Goal: Information Seeking & Learning: Learn about a topic

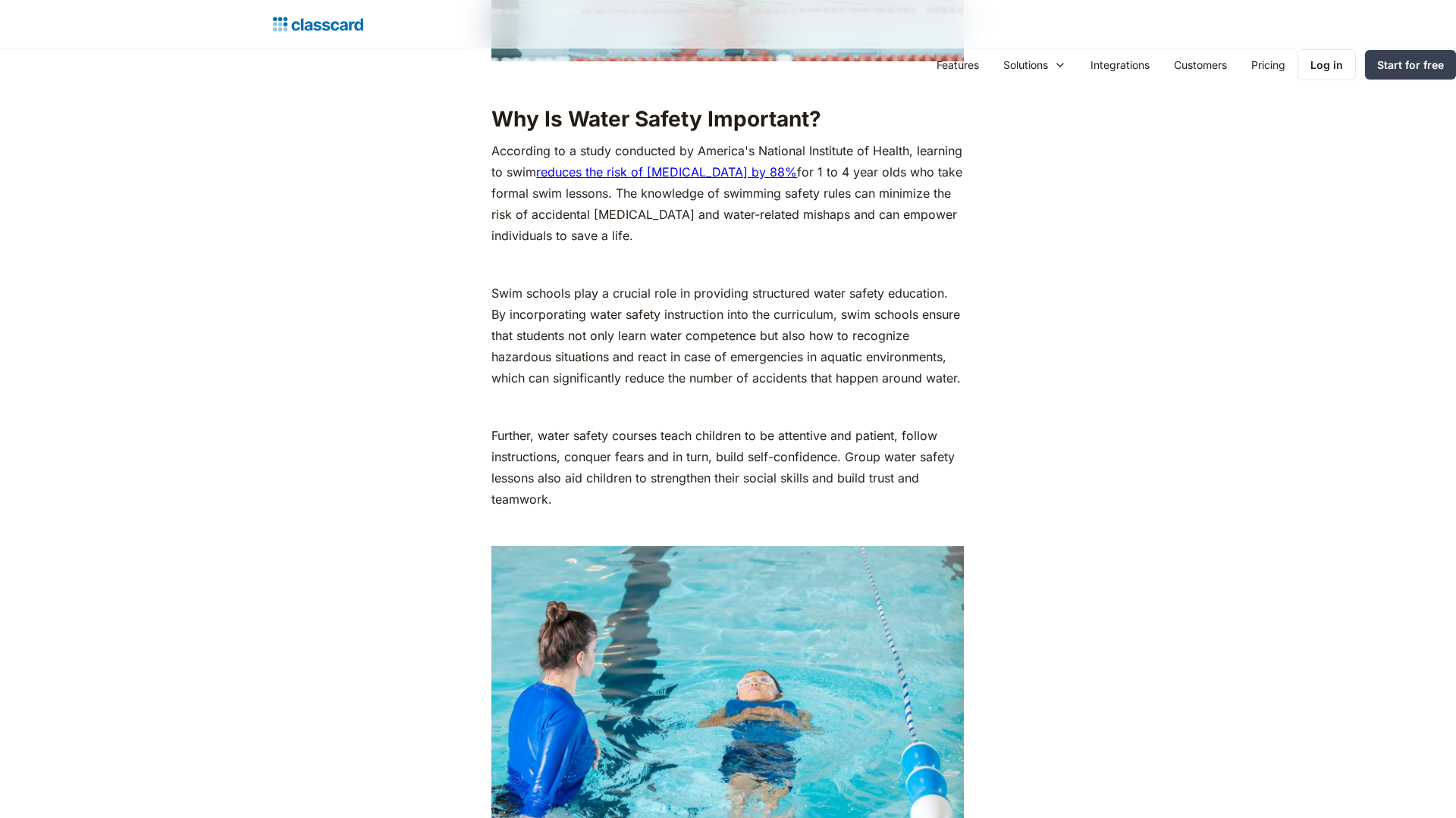
scroll to position [3001, 0]
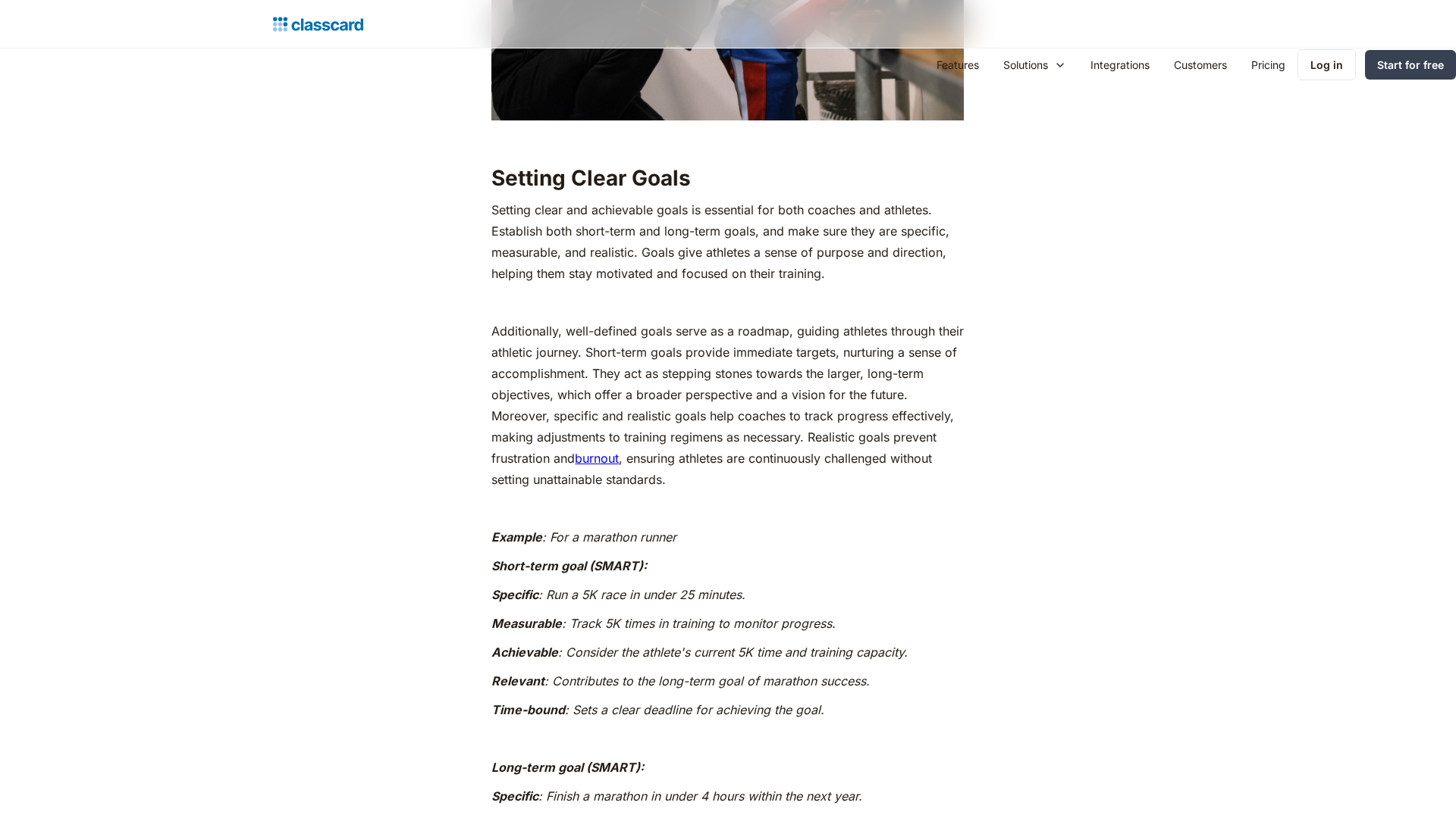
scroll to position [3001, 0]
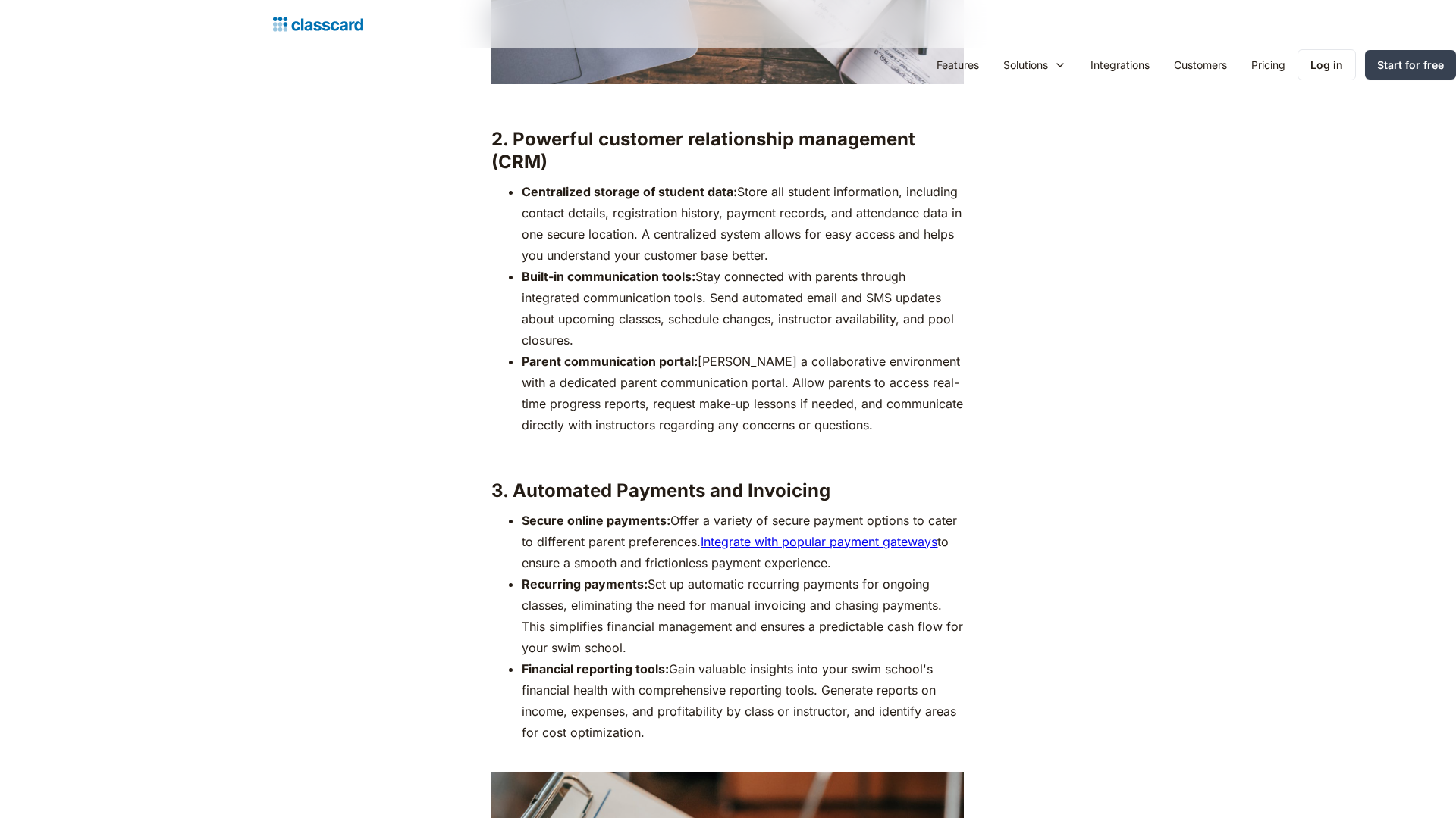
scroll to position [3001, 0]
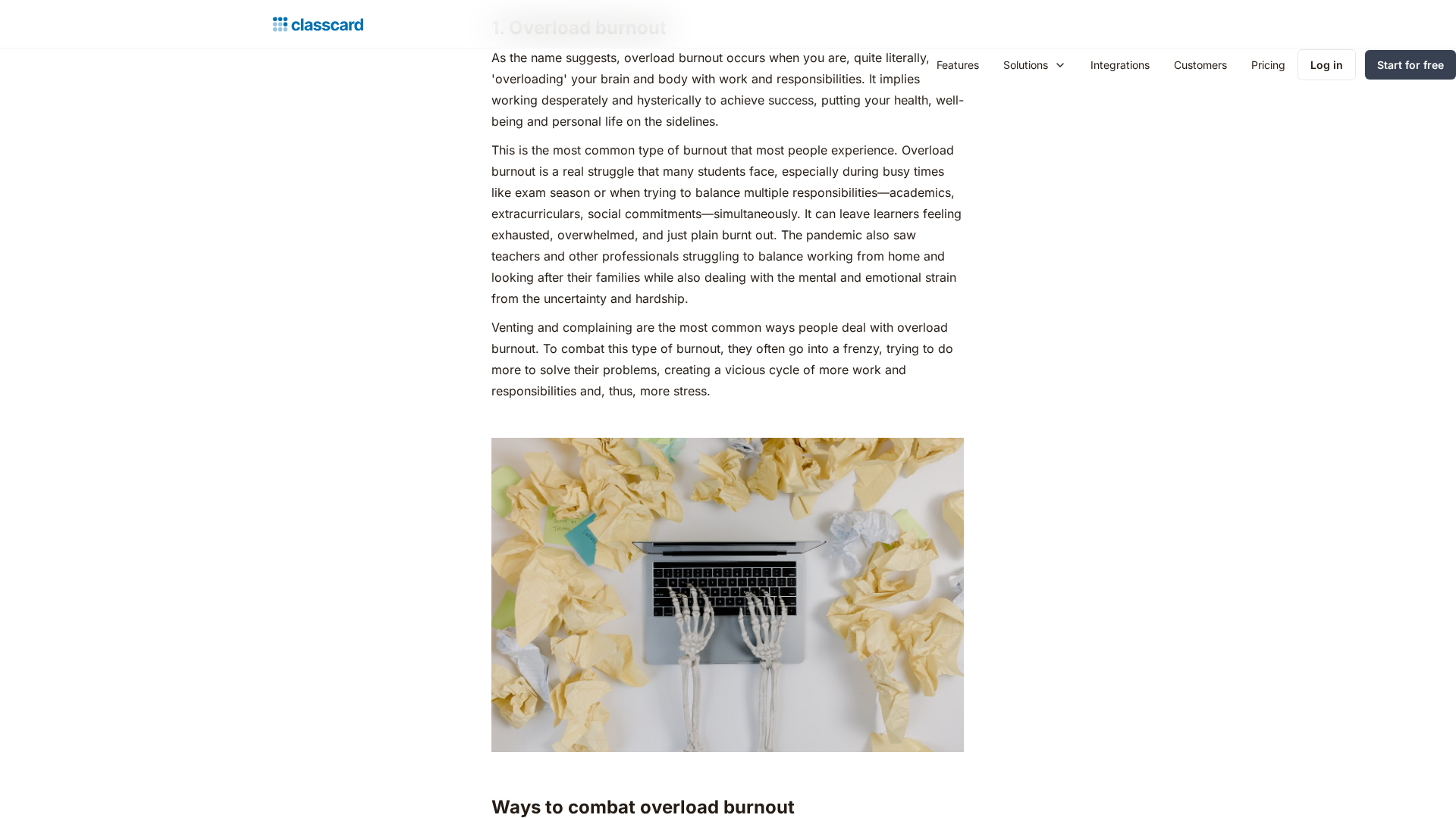
scroll to position [3001, 0]
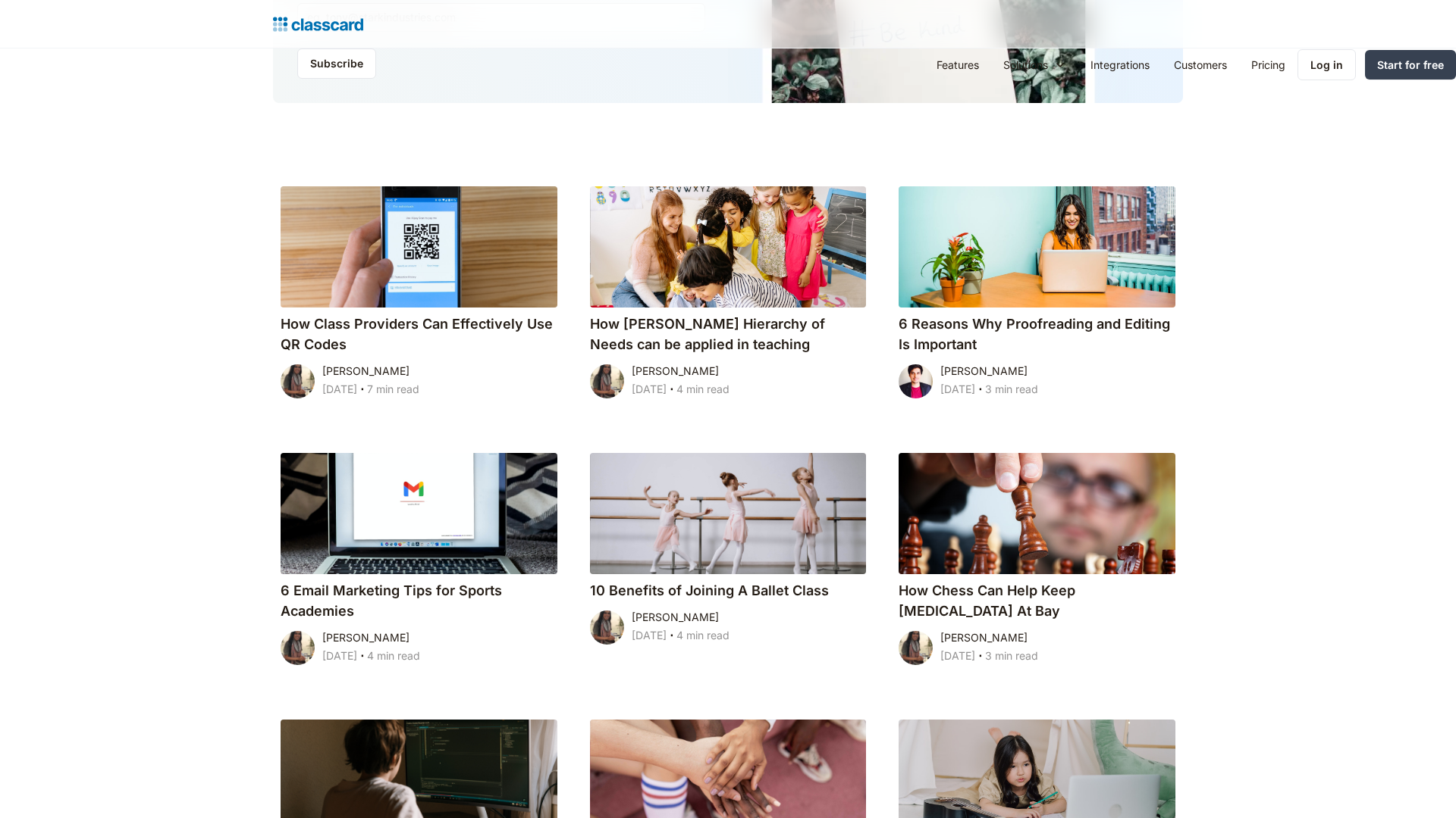
scroll to position [1524, 0]
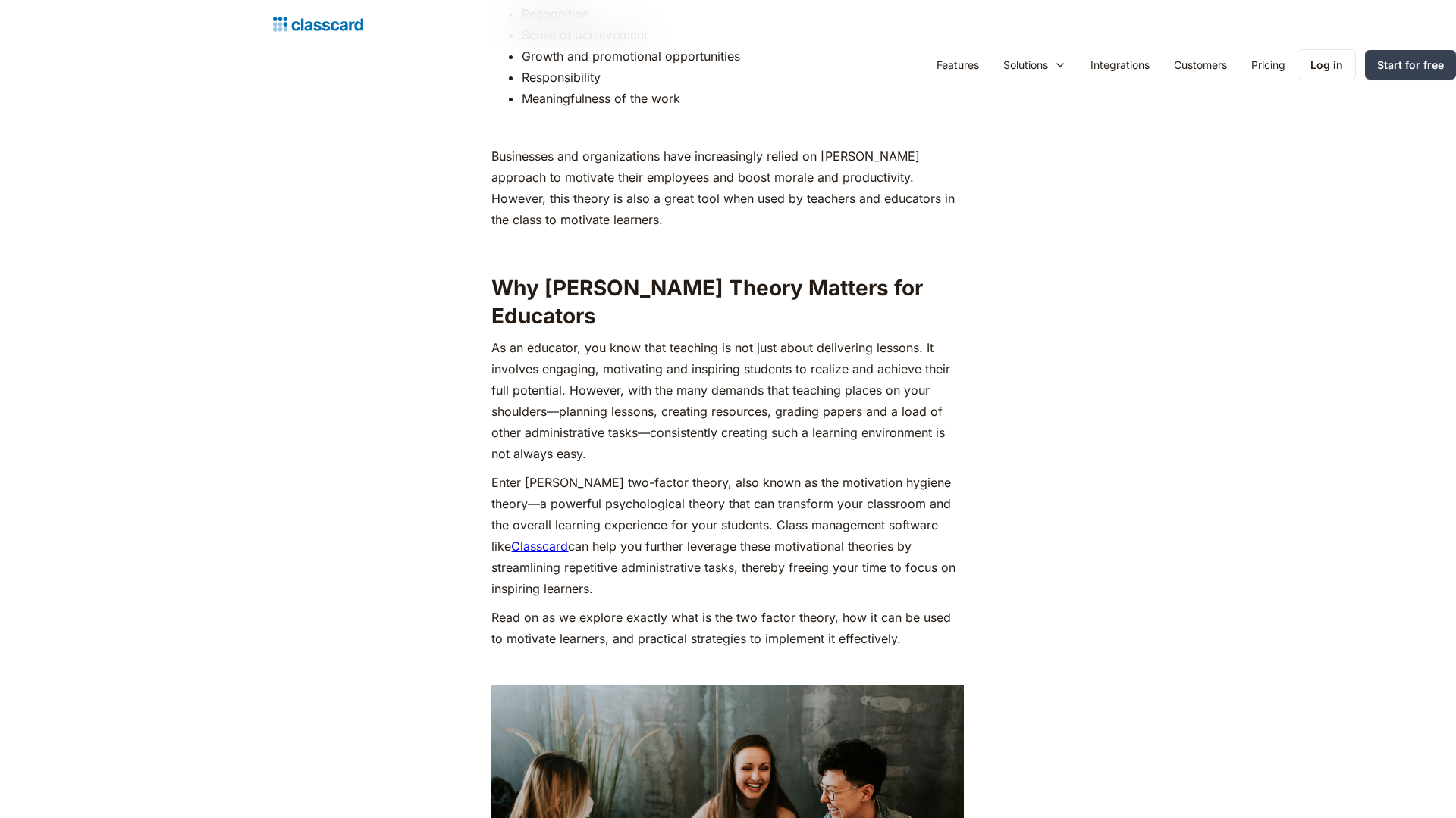
scroll to position [4172, 0]
